Goal: Information Seeking & Learning: Learn about a topic

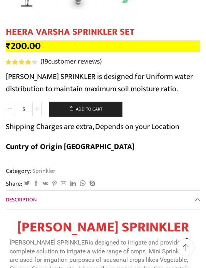
scroll to position [288, 0]
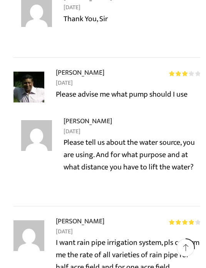
scroll to position [2722, 0]
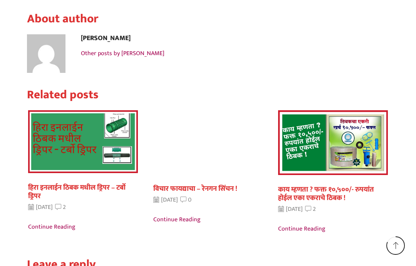
scroll to position [1082, 0]
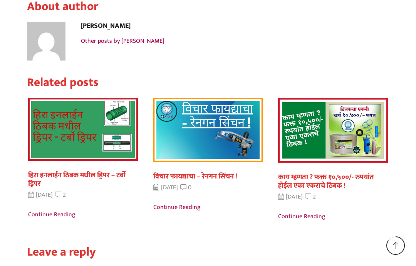
click at [62, 98] on img "1 / 5" at bounding box center [83, 129] width 110 height 63
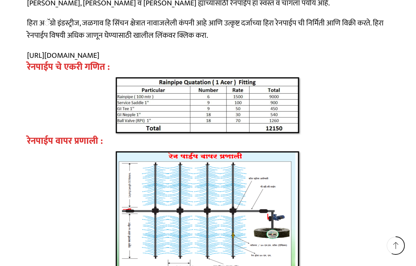
scroll to position [728, 0]
